Goal: Find specific page/section: Find specific page/section

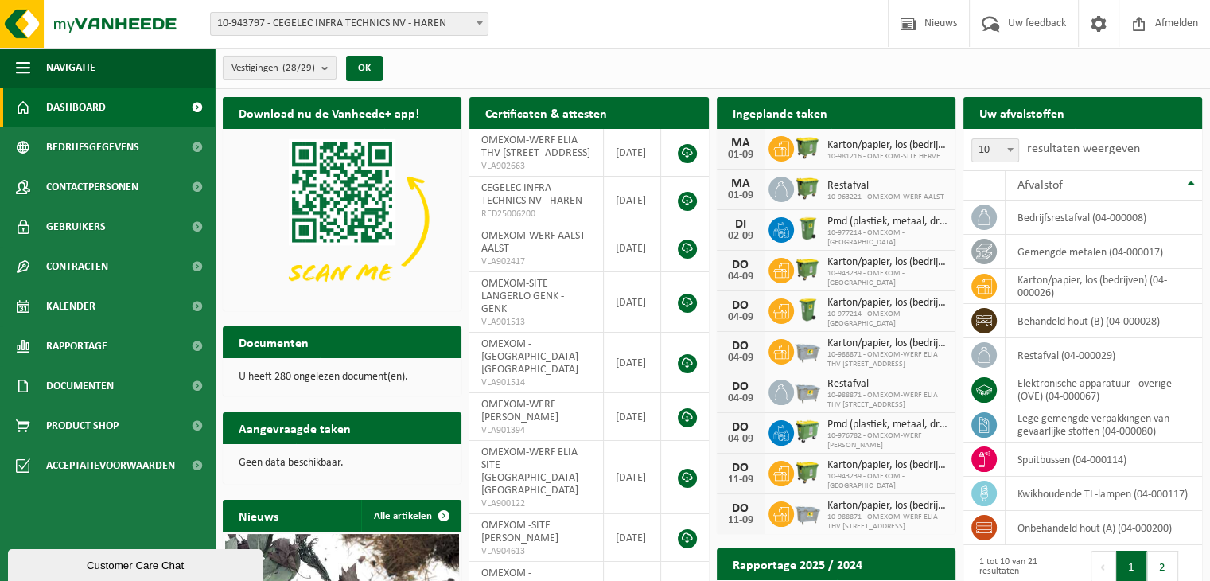
click at [298, 56] on button "Vestigingen (28/29)" at bounding box center [280, 68] width 114 height 24
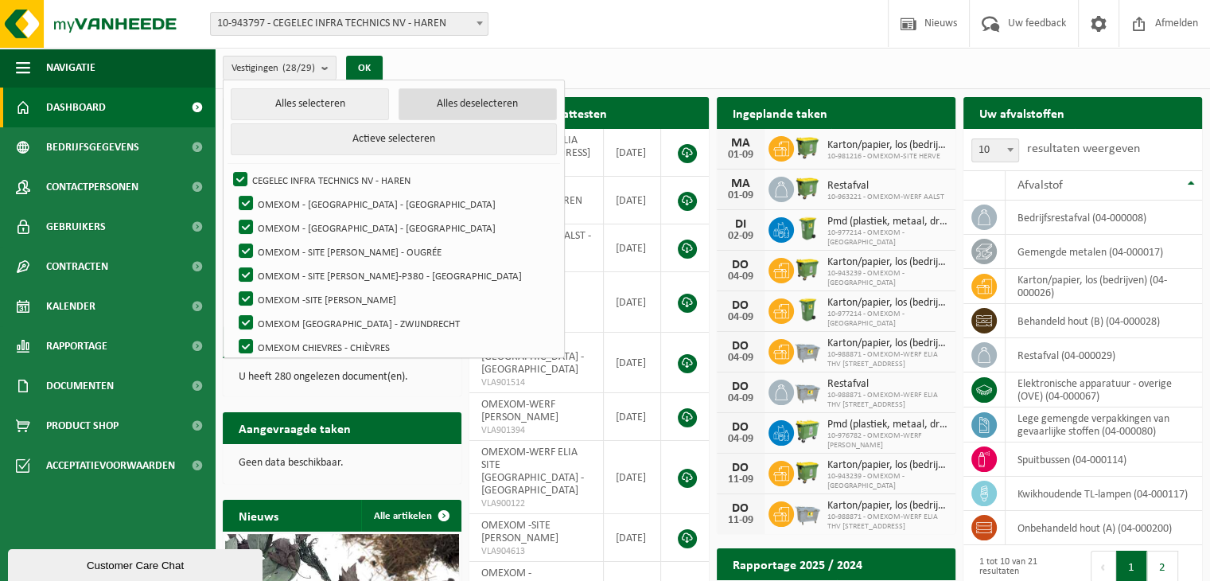
click at [467, 111] on button "Alles deselecteren" at bounding box center [477, 104] width 158 height 32
checkbox input "false"
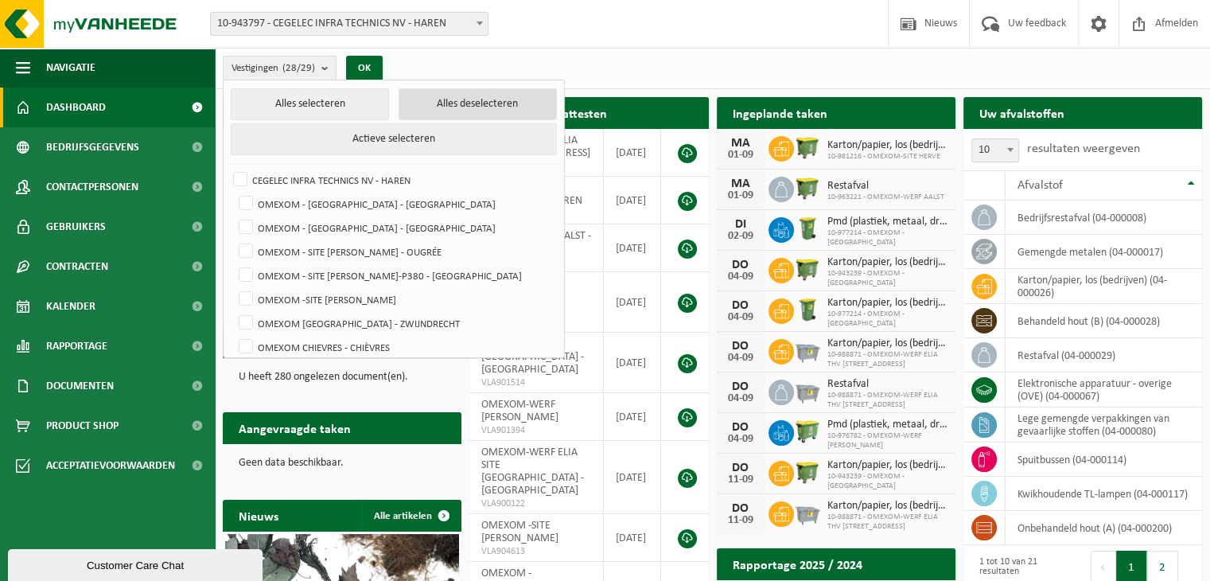
checkbox input "false"
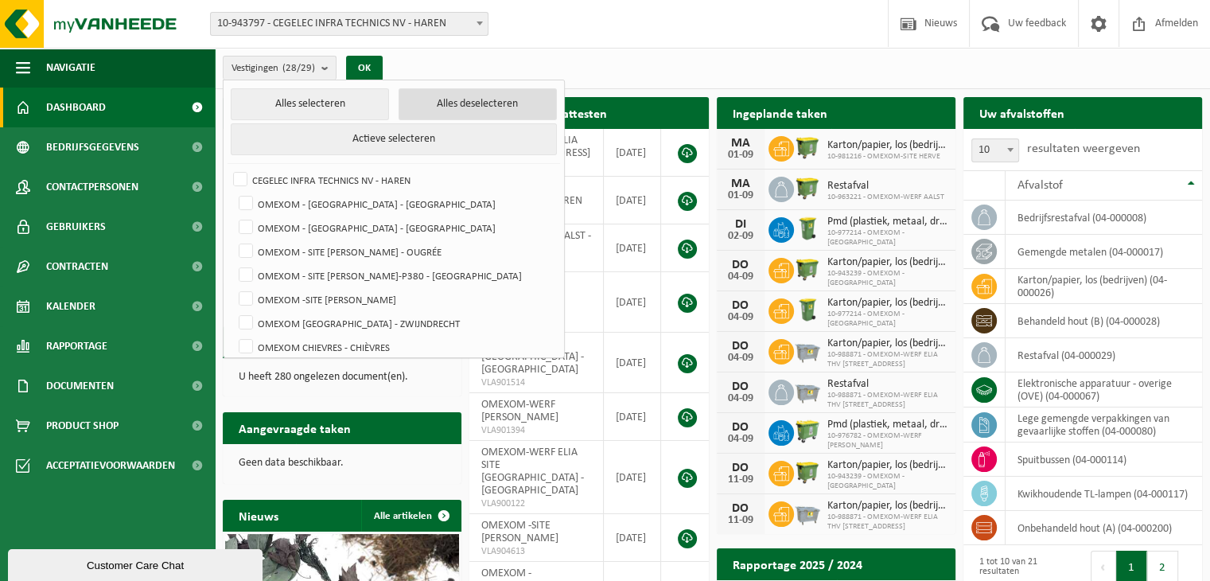
checkbox input "false"
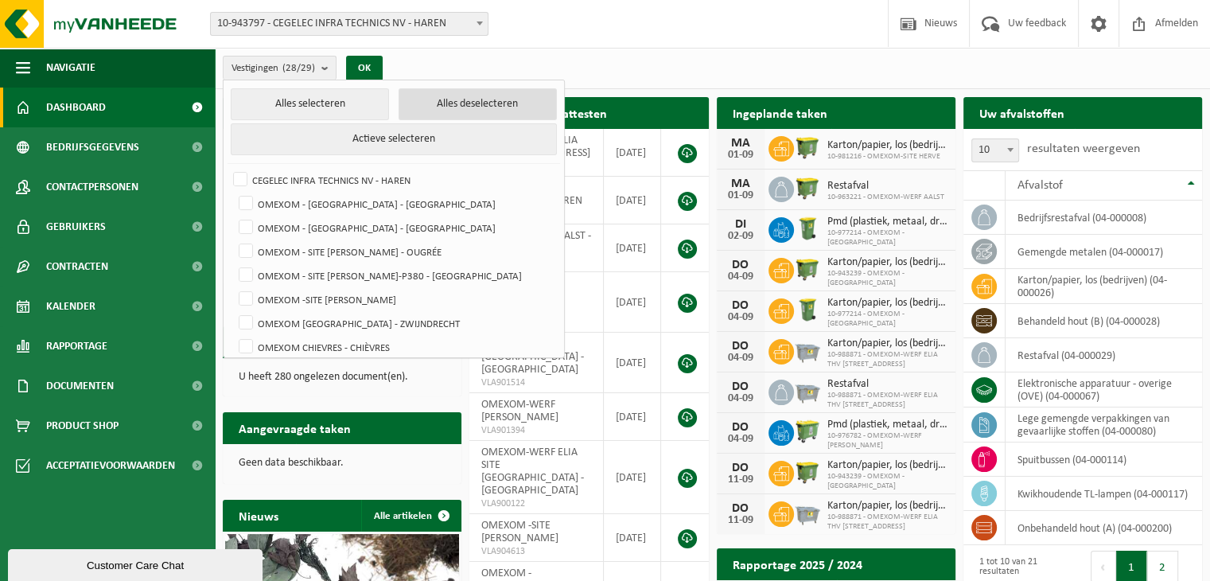
checkbox input "false"
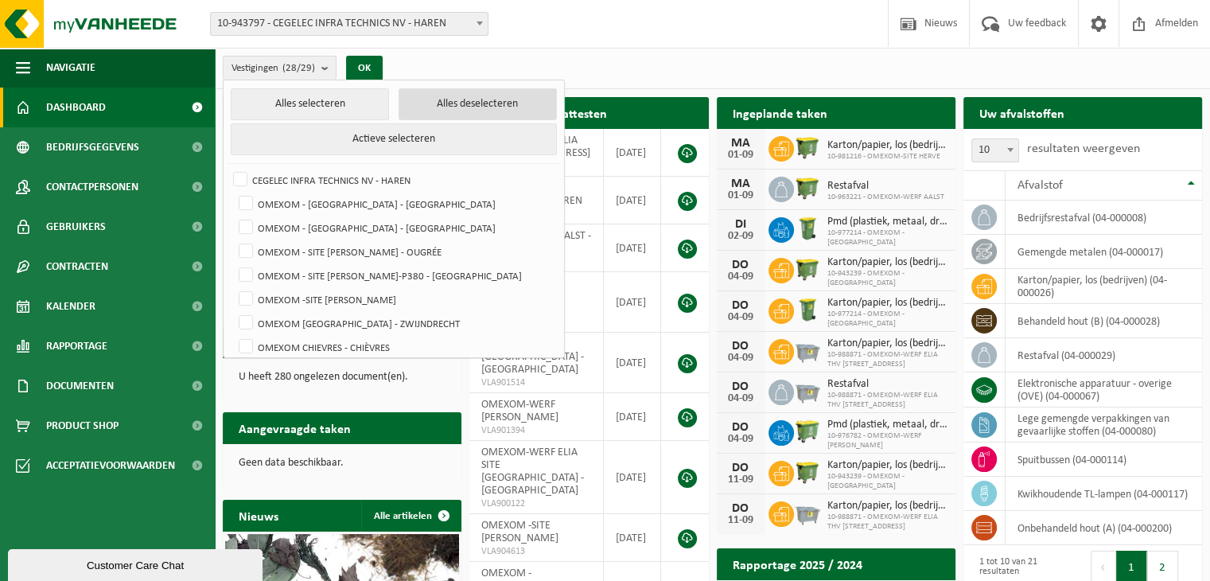
checkbox input "false"
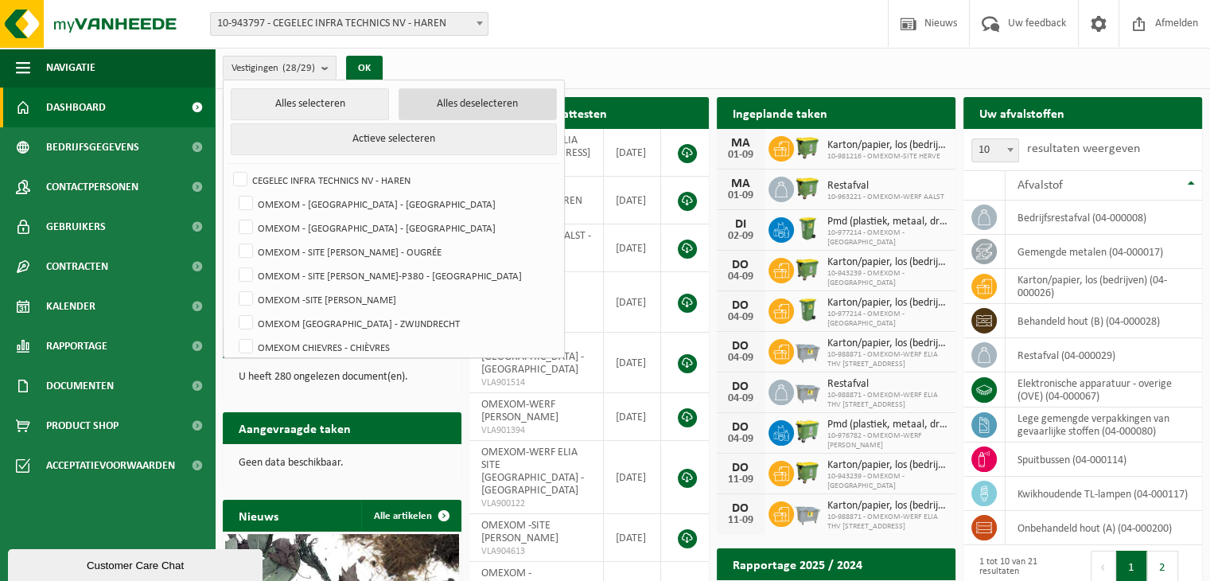
checkbox input "false"
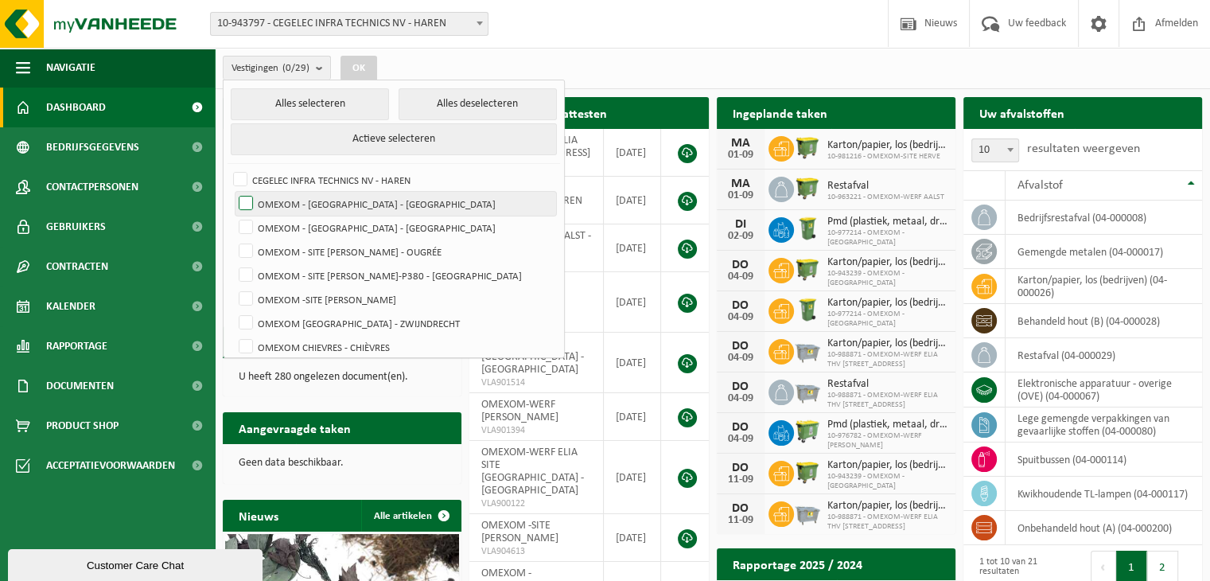
click at [401, 198] on label "OMEXOM - [GEOGRAPHIC_DATA] - [GEOGRAPHIC_DATA]" at bounding box center [395, 204] width 320 height 24
click at [233, 192] on input "OMEXOM - [GEOGRAPHIC_DATA] - [GEOGRAPHIC_DATA]" at bounding box center [232, 191] width 1 height 1
checkbox input "true"
click at [364, 68] on button "OK" at bounding box center [358, 68] width 37 height 25
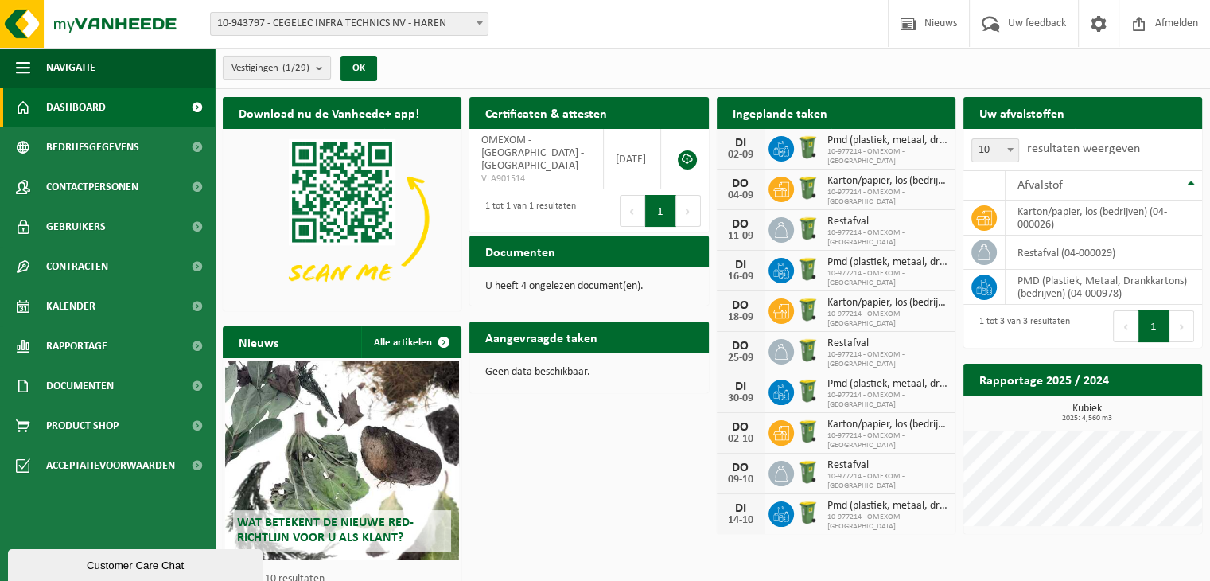
click at [277, 69] on span "Vestigingen (1/29)" at bounding box center [270, 68] width 78 height 24
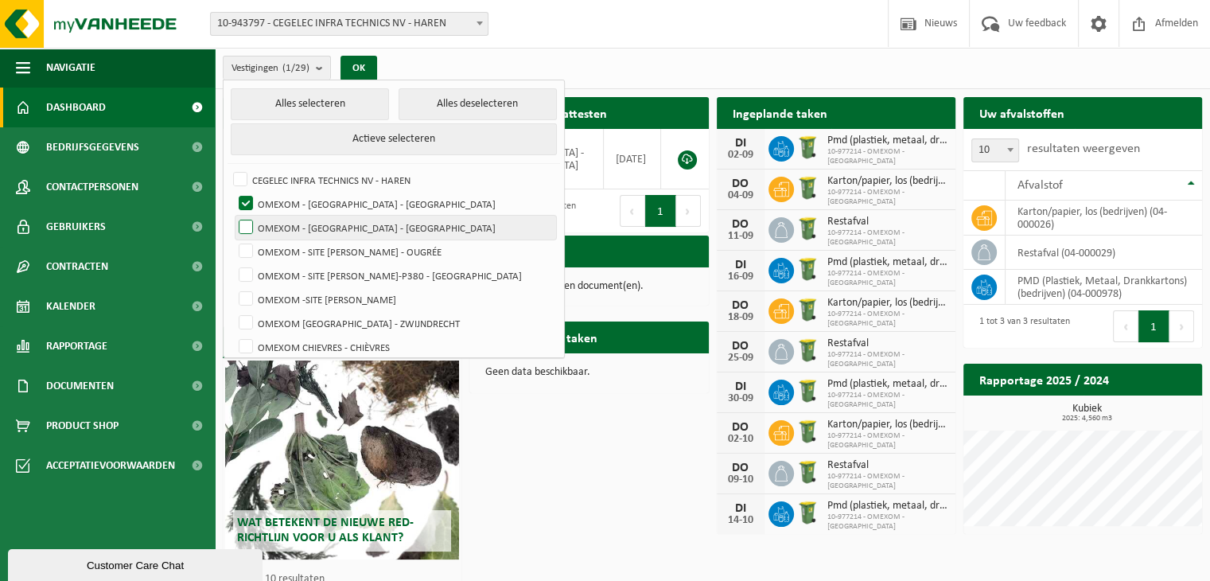
click at [331, 219] on label "OMEXOM - [GEOGRAPHIC_DATA] - [GEOGRAPHIC_DATA]" at bounding box center [395, 228] width 320 height 24
click at [233, 216] on input "OMEXOM - [GEOGRAPHIC_DATA] - [GEOGRAPHIC_DATA]" at bounding box center [232, 215] width 1 height 1
checkbox input "true"
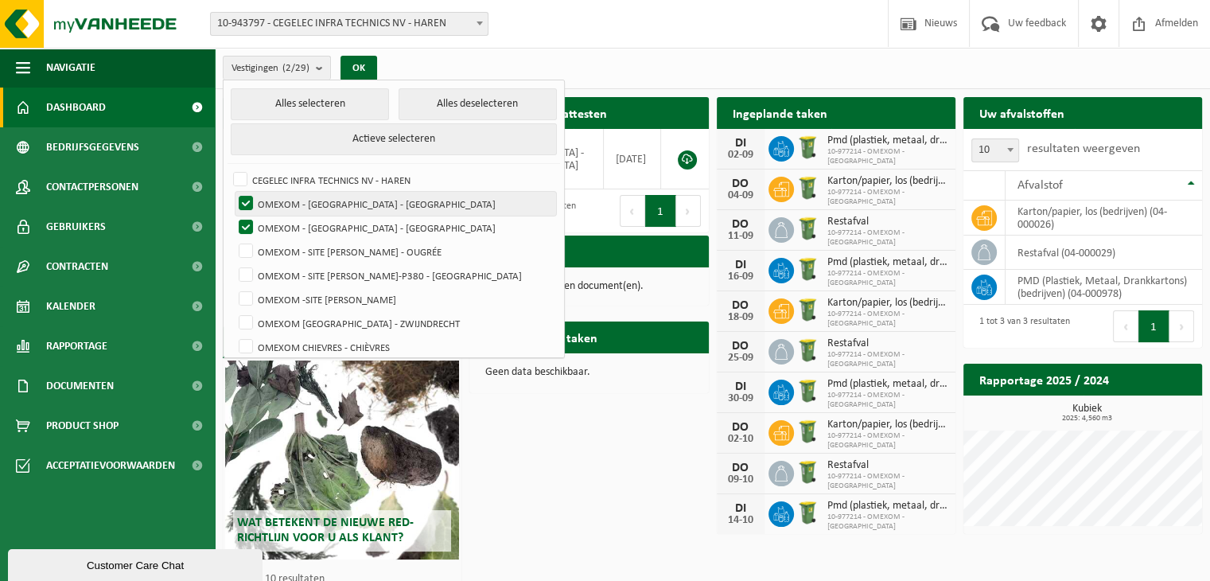
click at [333, 198] on label "OMEXOM - [GEOGRAPHIC_DATA] - [GEOGRAPHIC_DATA]" at bounding box center [395, 204] width 320 height 24
click at [233, 192] on input "OMEXOM - [GEOGRAPHIC_DATA] - [GEOGRAPHIC_DATA]" at bounding box center [232, 191] width 1 height 1
checkbox input "false"
click at [371, 66] on button "OK" at bounding box center [358, 68] width 37 height 25
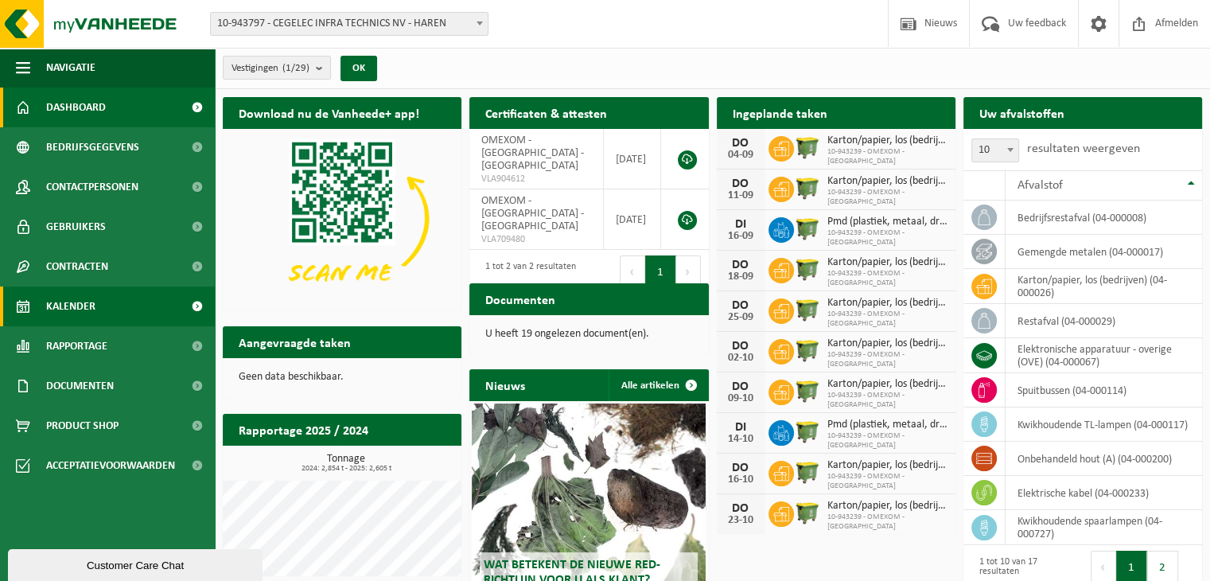
click at [87, 297] on span "Kalender" at bounding box center [70, 306] width 49 height 40
